Goal: Navigation & Orientation: Find specific page/section

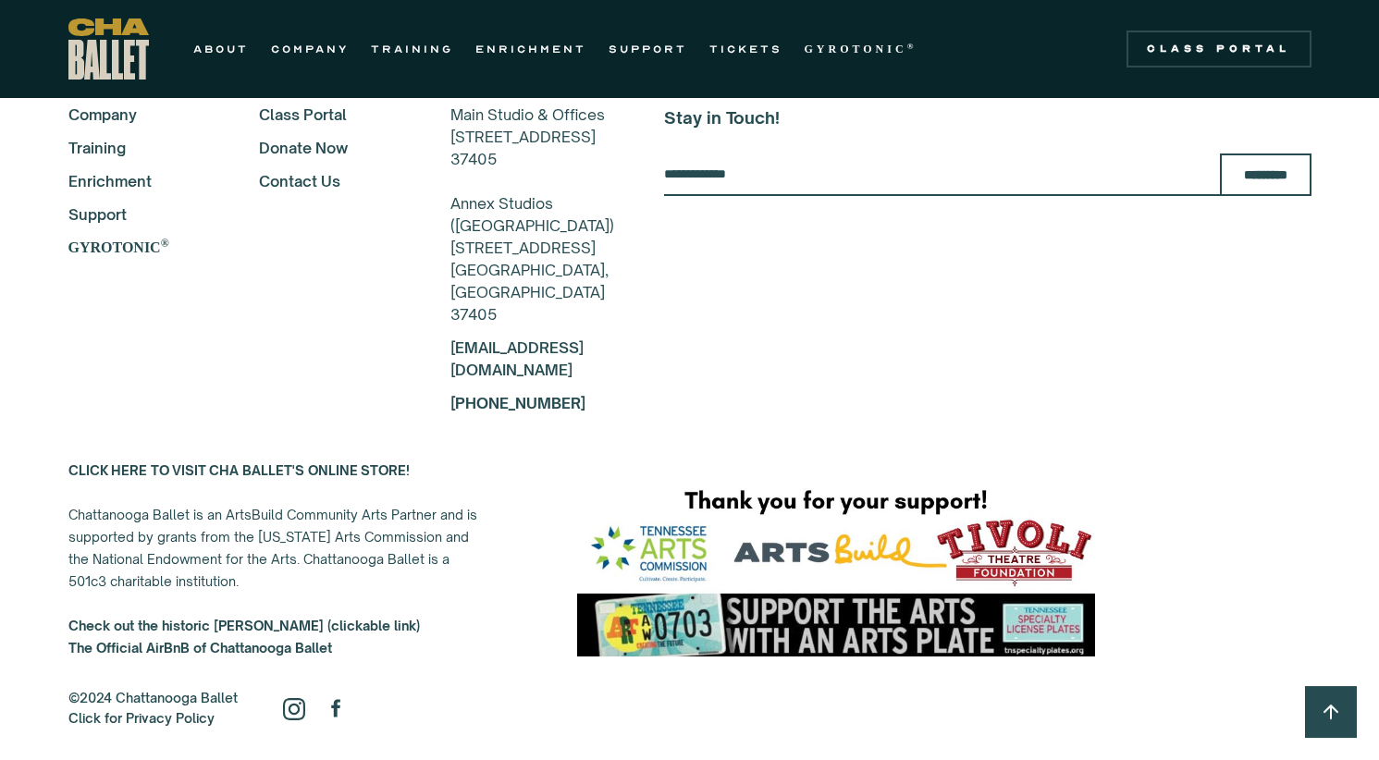
scroll to position [3020, 0]
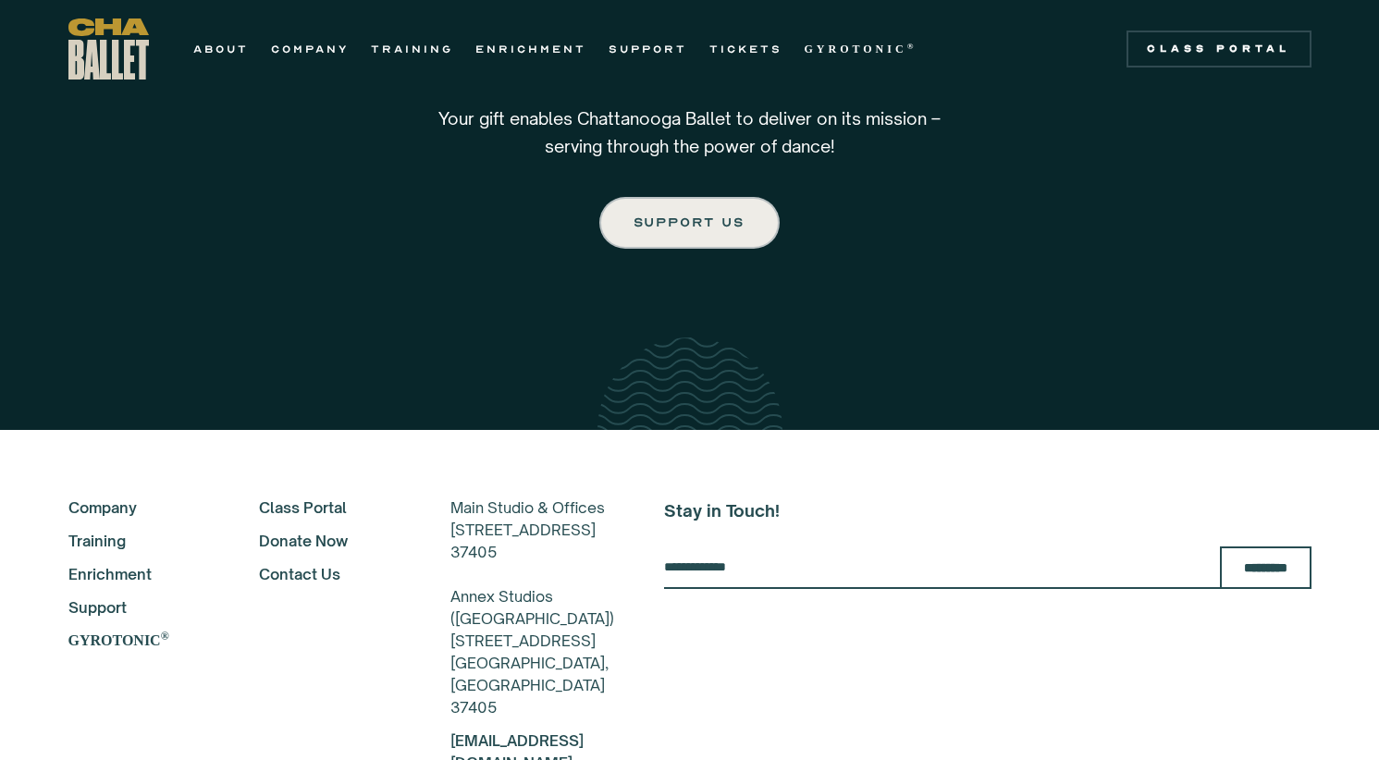
click at [271, 497] on link "Class Portal" at bounding box center [330, 508] width 142 height 22
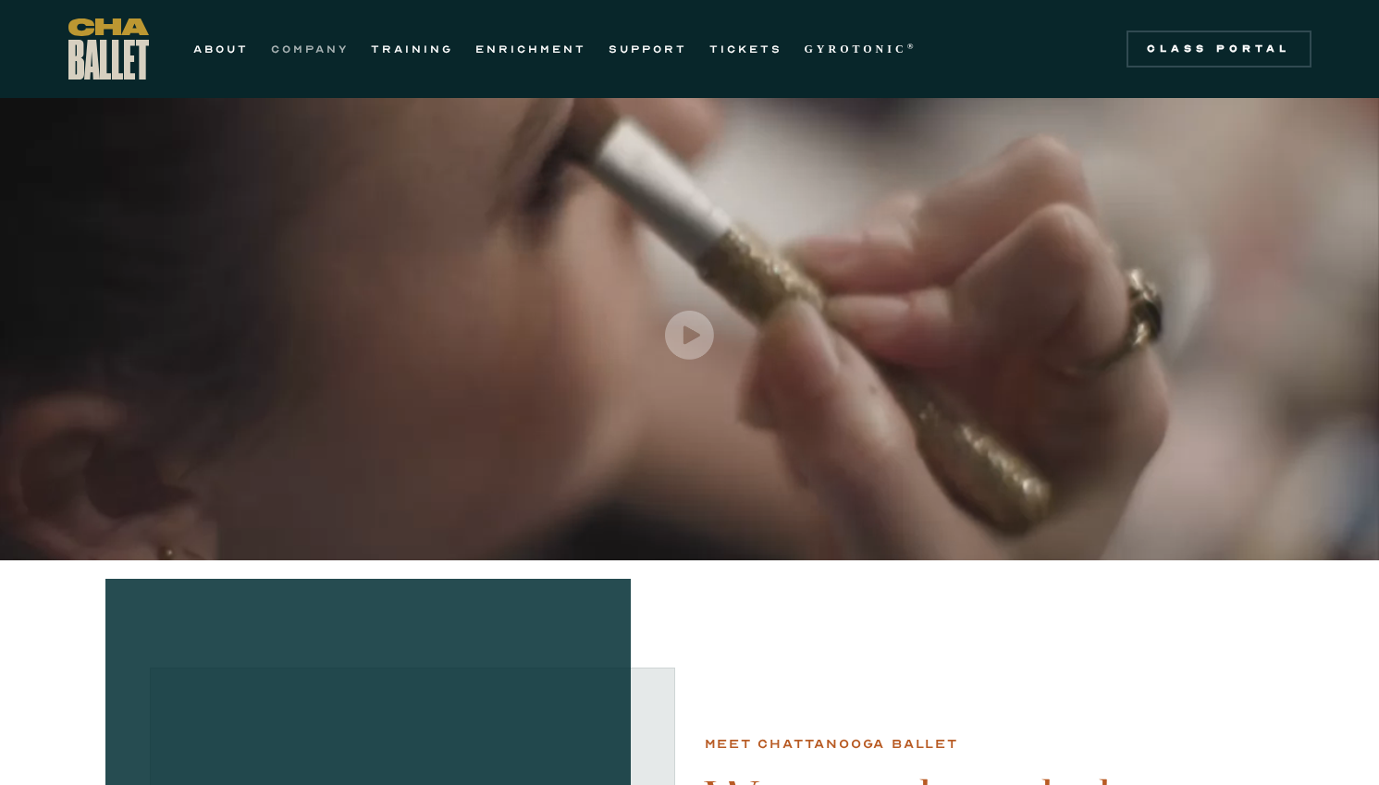
click at [319, 51] on link "COMPANY" at bounding box center [310, 49] width 78 height 22
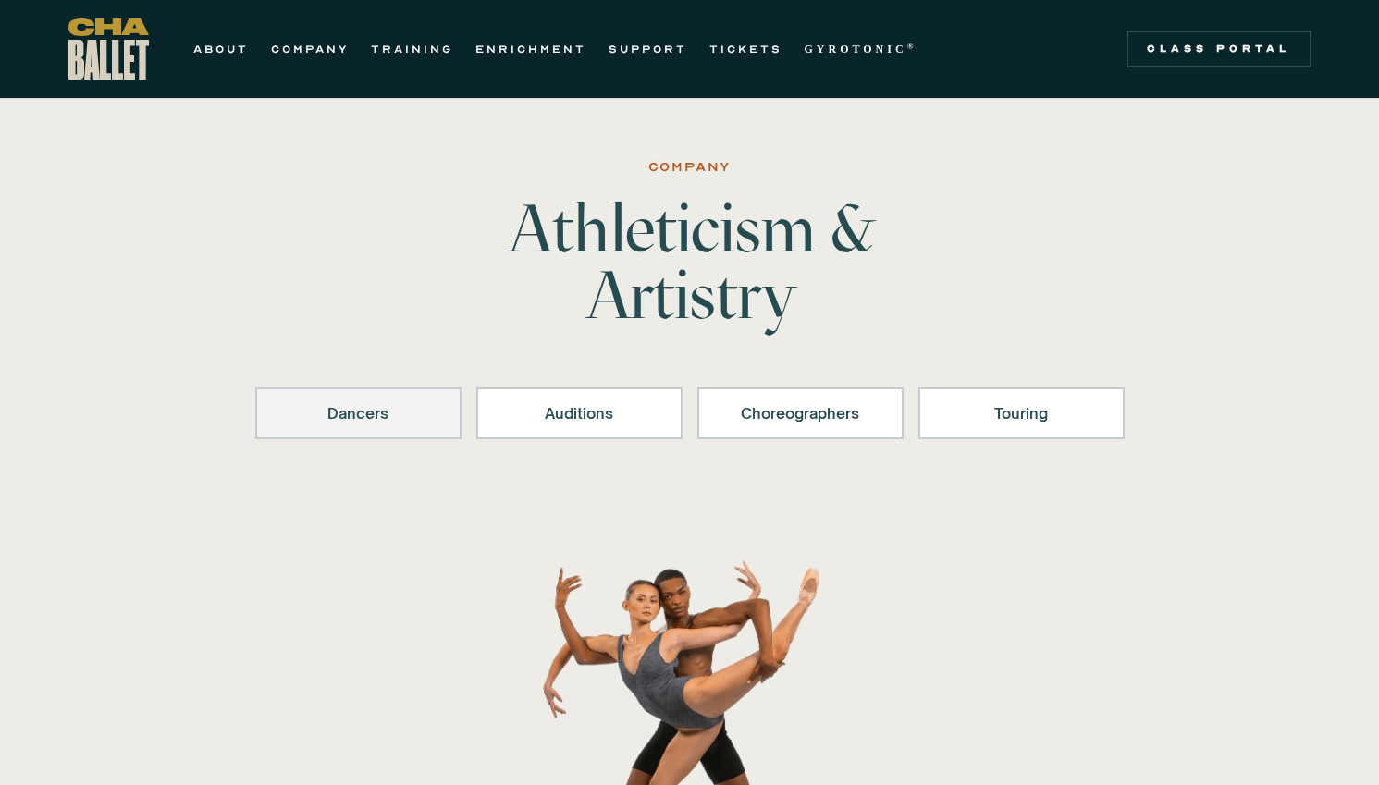
click at [371, 419] on div "Dancers" at bounding box center [358, 413] width 158 height 22
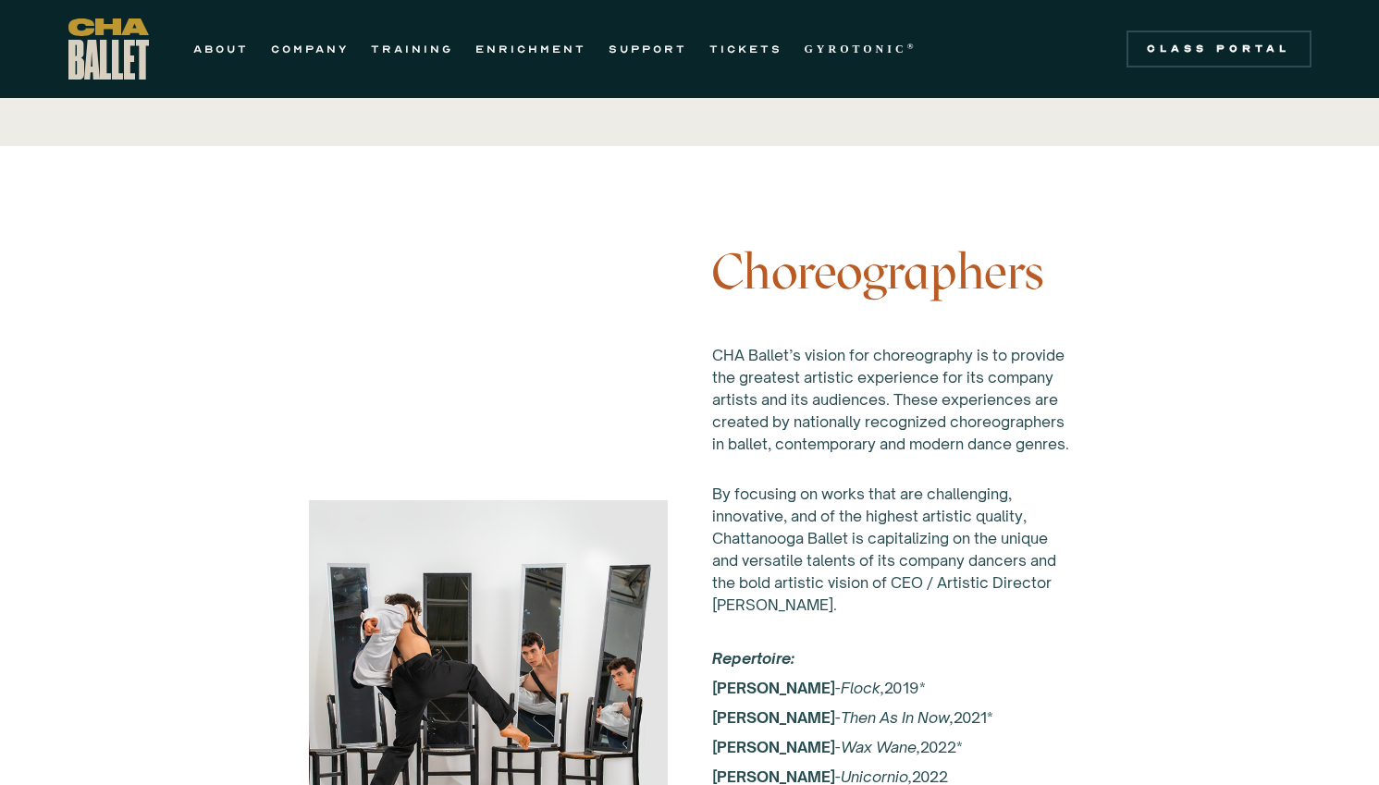
scroll to position [2073, 0]
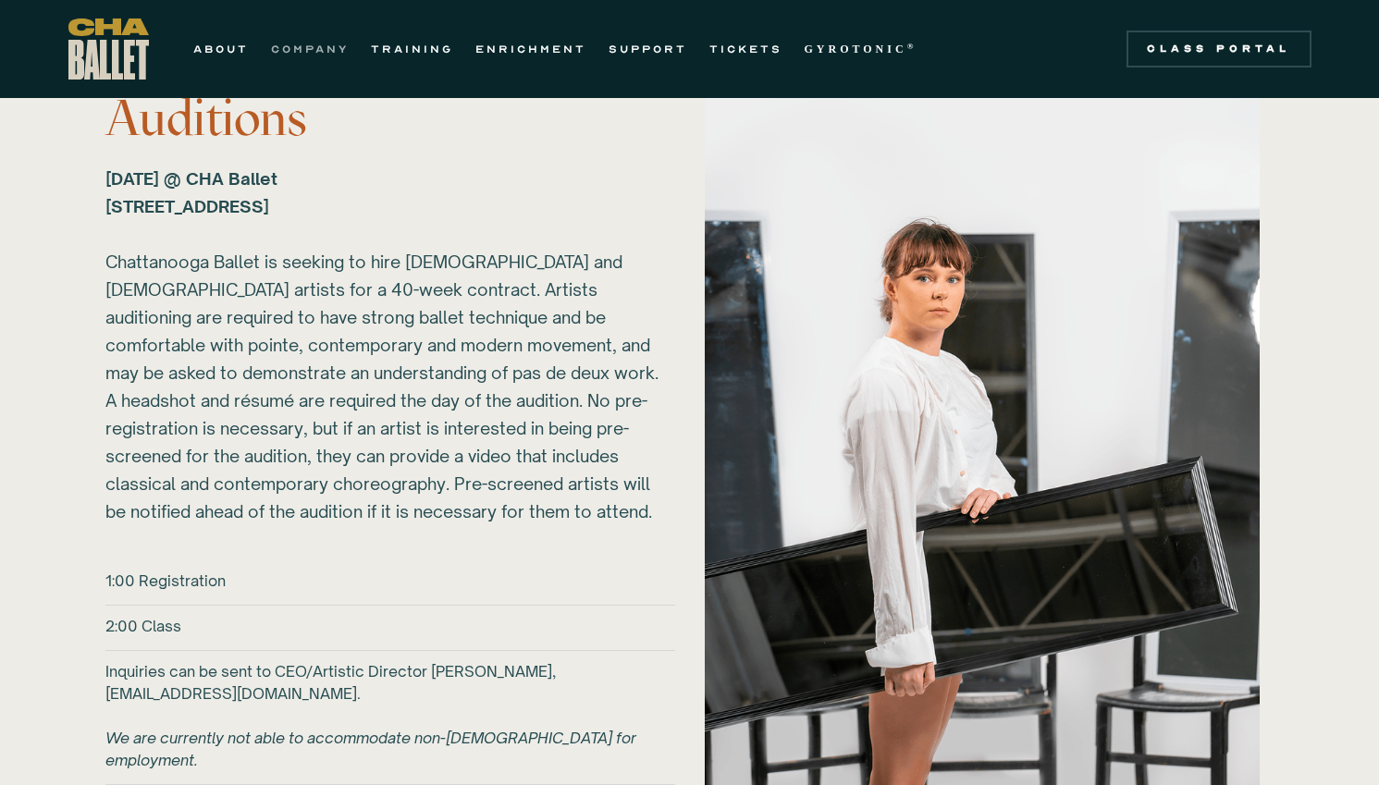
click at [318, 50] on link "COMPANY" at bounding box center [310, 49] width 78 height 22
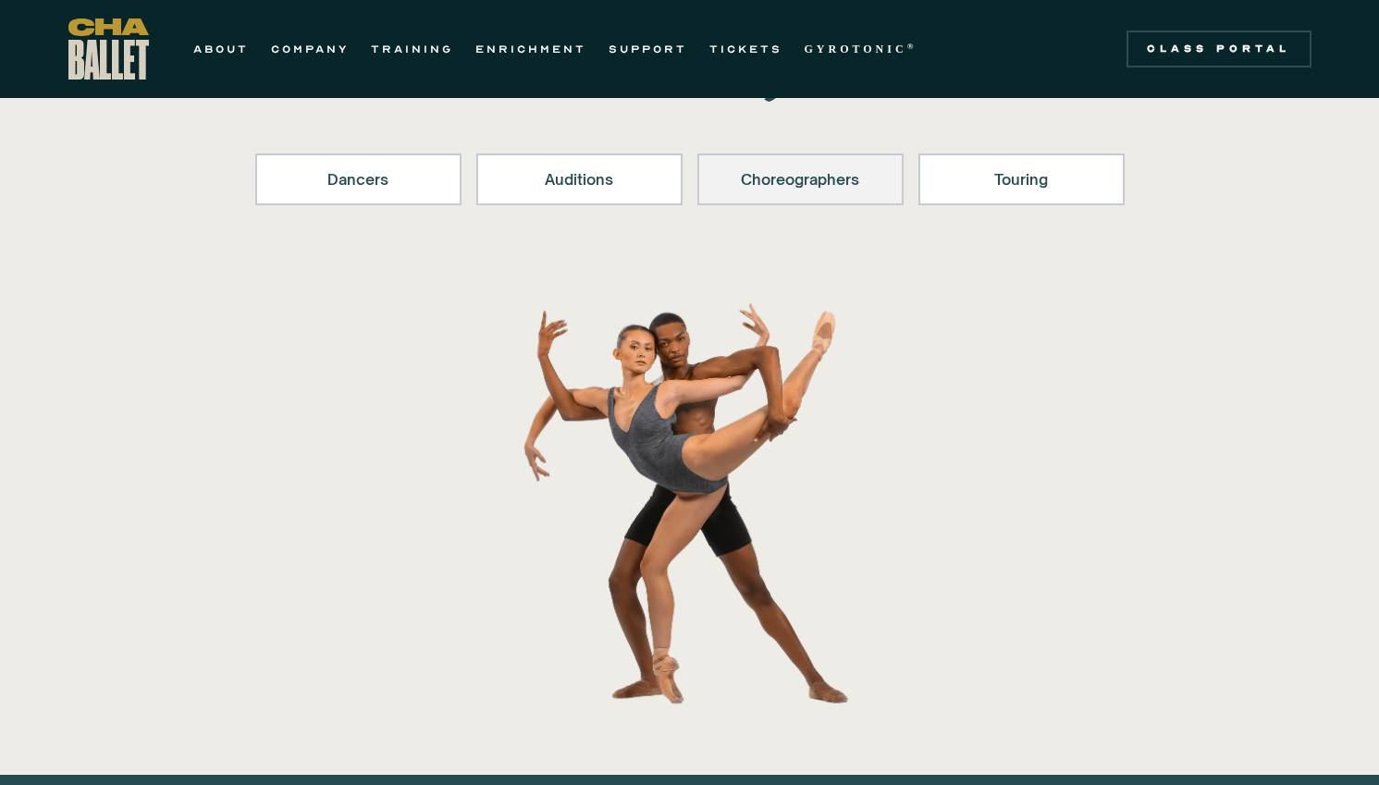
click at [801, 189] on div "Choreographers" at bounding box center [800, 179] width 158 height 22
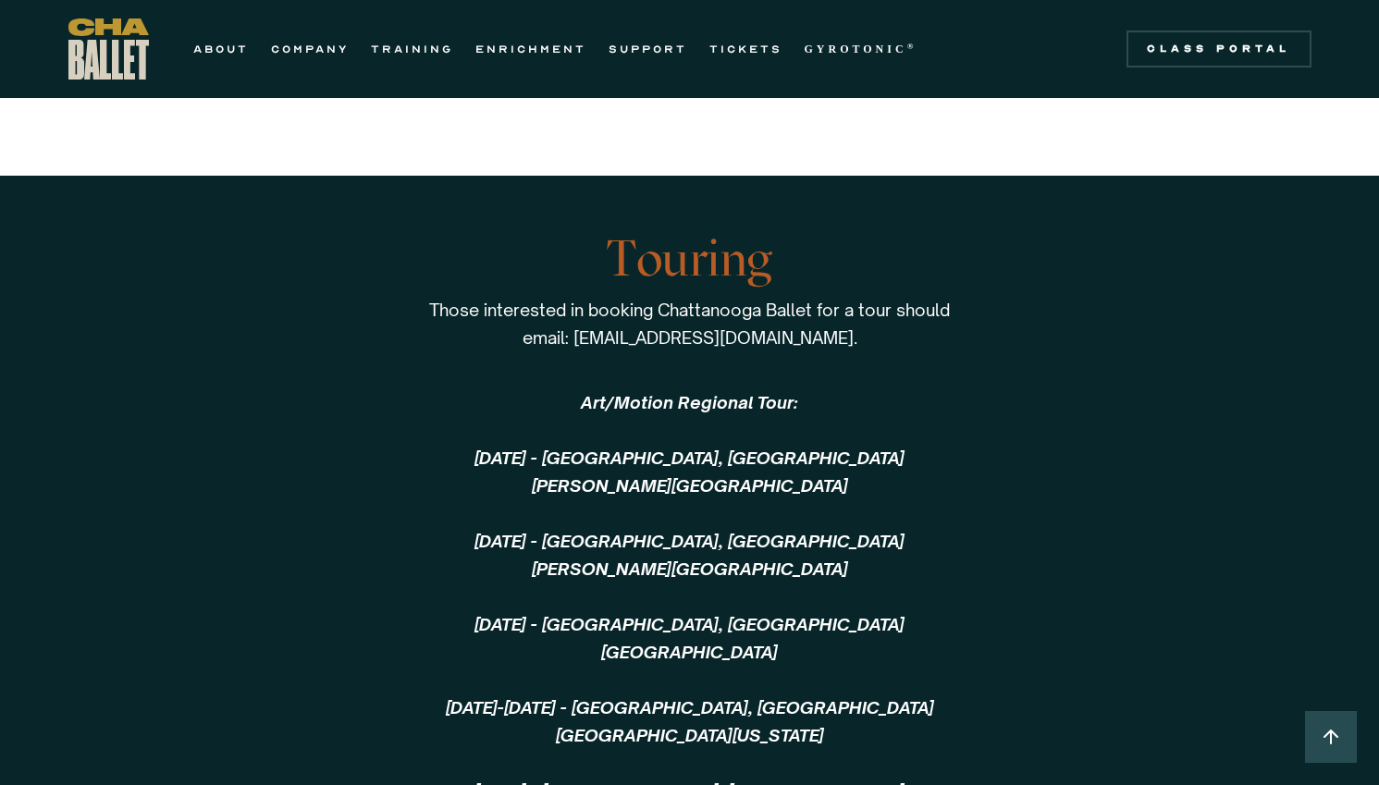
scroll to position [4040, 0]
